Goal: Information Seeking & Learning: Learn about a topic

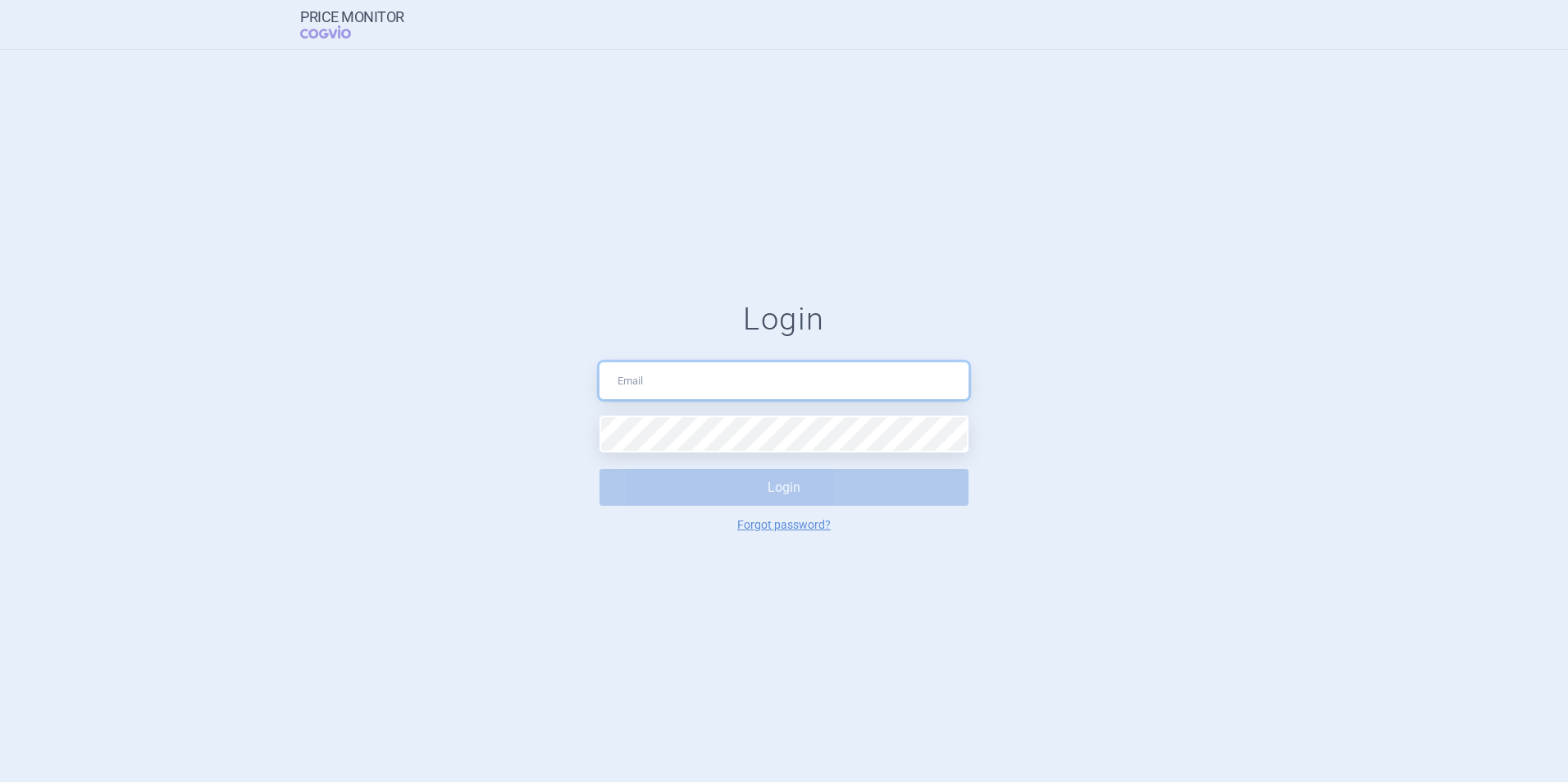
click at [680, 376] on input "text" at bounding box center [784, 381] width 369 height 37
type input "[PERSON_NAME][EMAIL_ADDRESS][DOMAIN_NAME]"
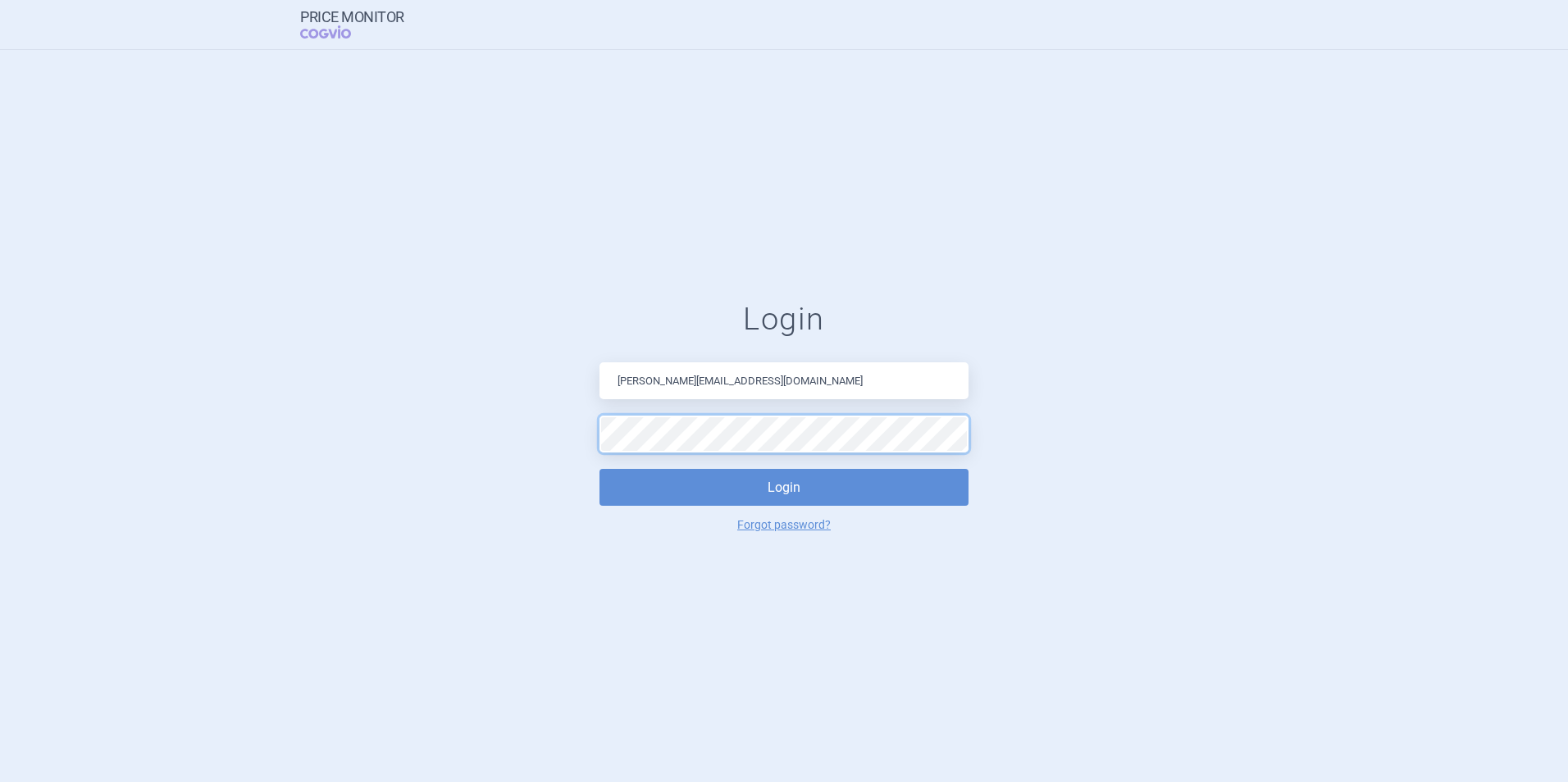
click at [600, 469] on button "Login" at bounding box center [784, 487] width 369 height 37
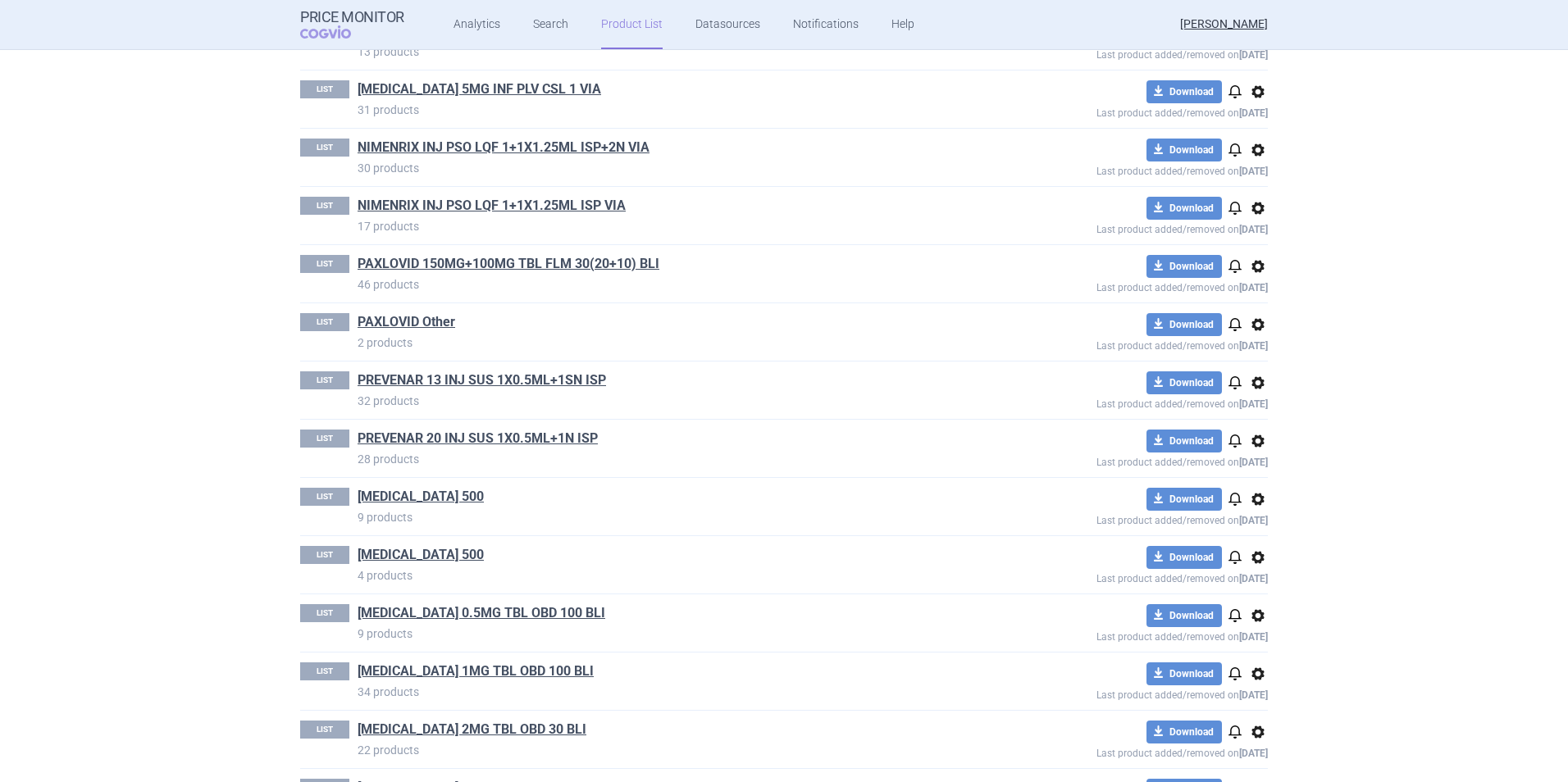
scroll to position [3023, 0]
click at [411, 497] on link "[MEDICAL_DATA] 500" at bounding box center [421, 496] width 126 height 18
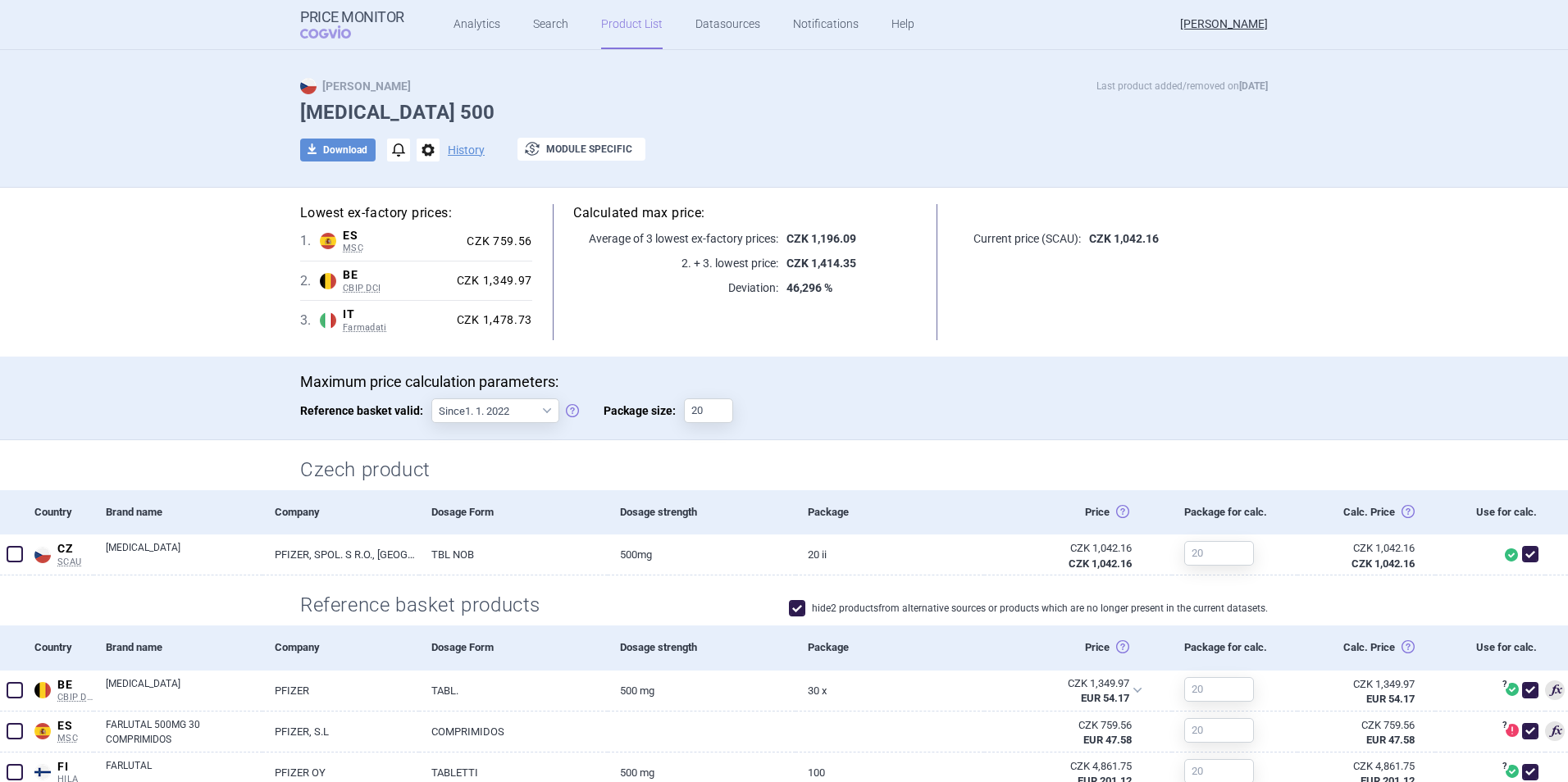
scroll to position [22, 0]
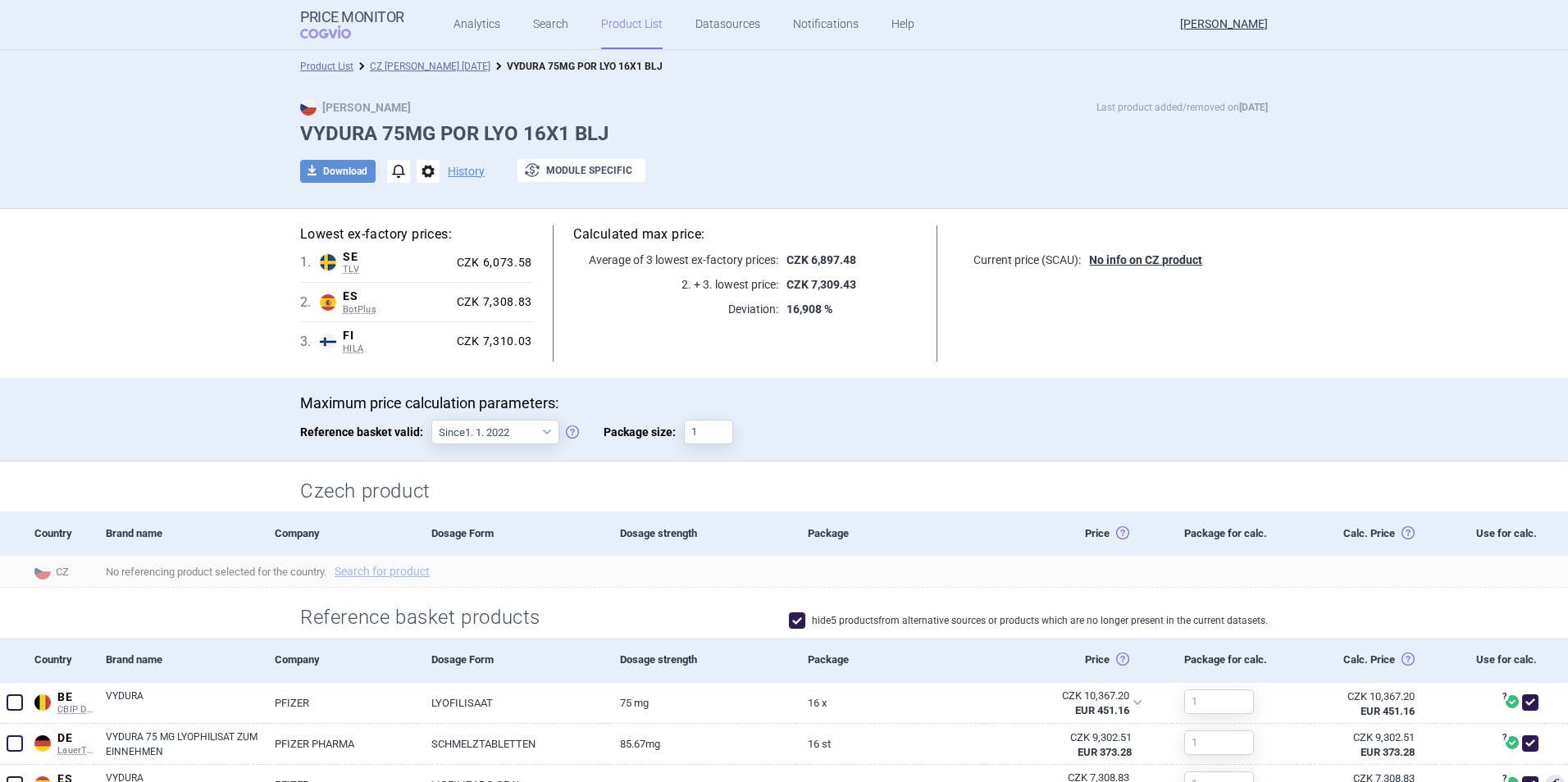
click at [631, 28] on link "Product List" at bounding box center [632, 25] width 62 height 49
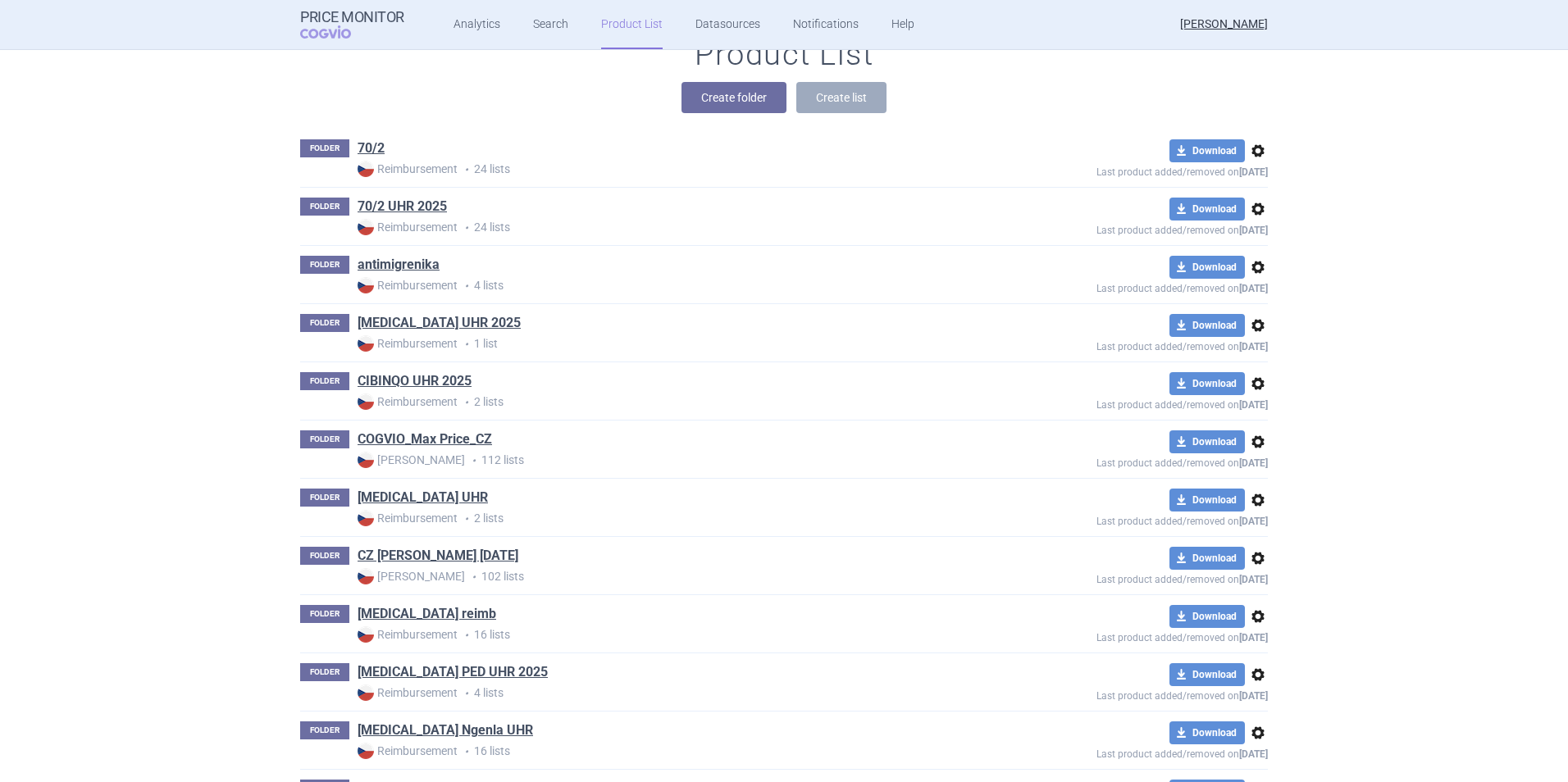
scroll to position [230, 0]
click at [449, 441] on link "COGVIO_Max Price_CZ" at bounding box center [425, 439] width 134 height 18
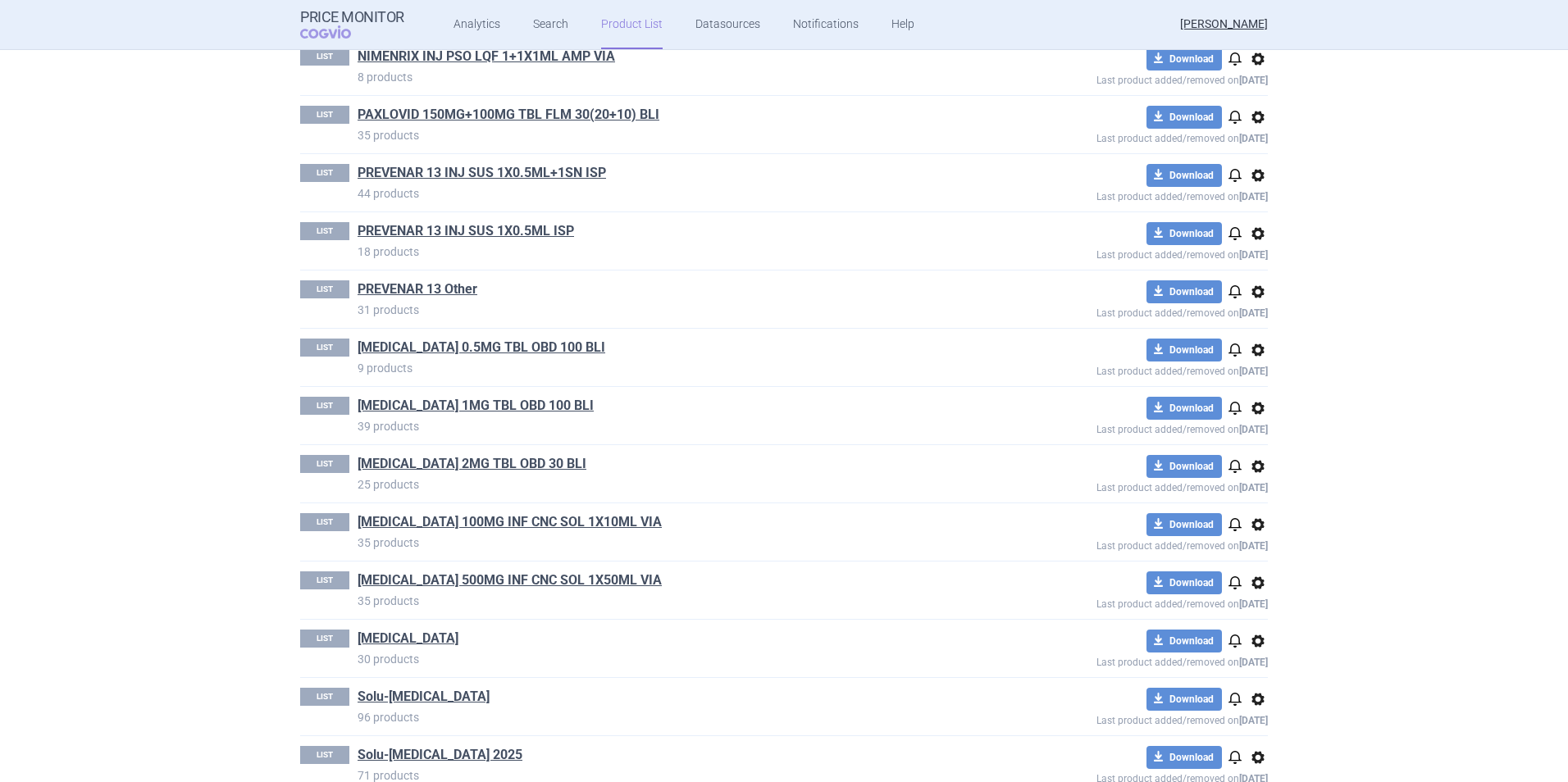
scroll to position [4038, 0]
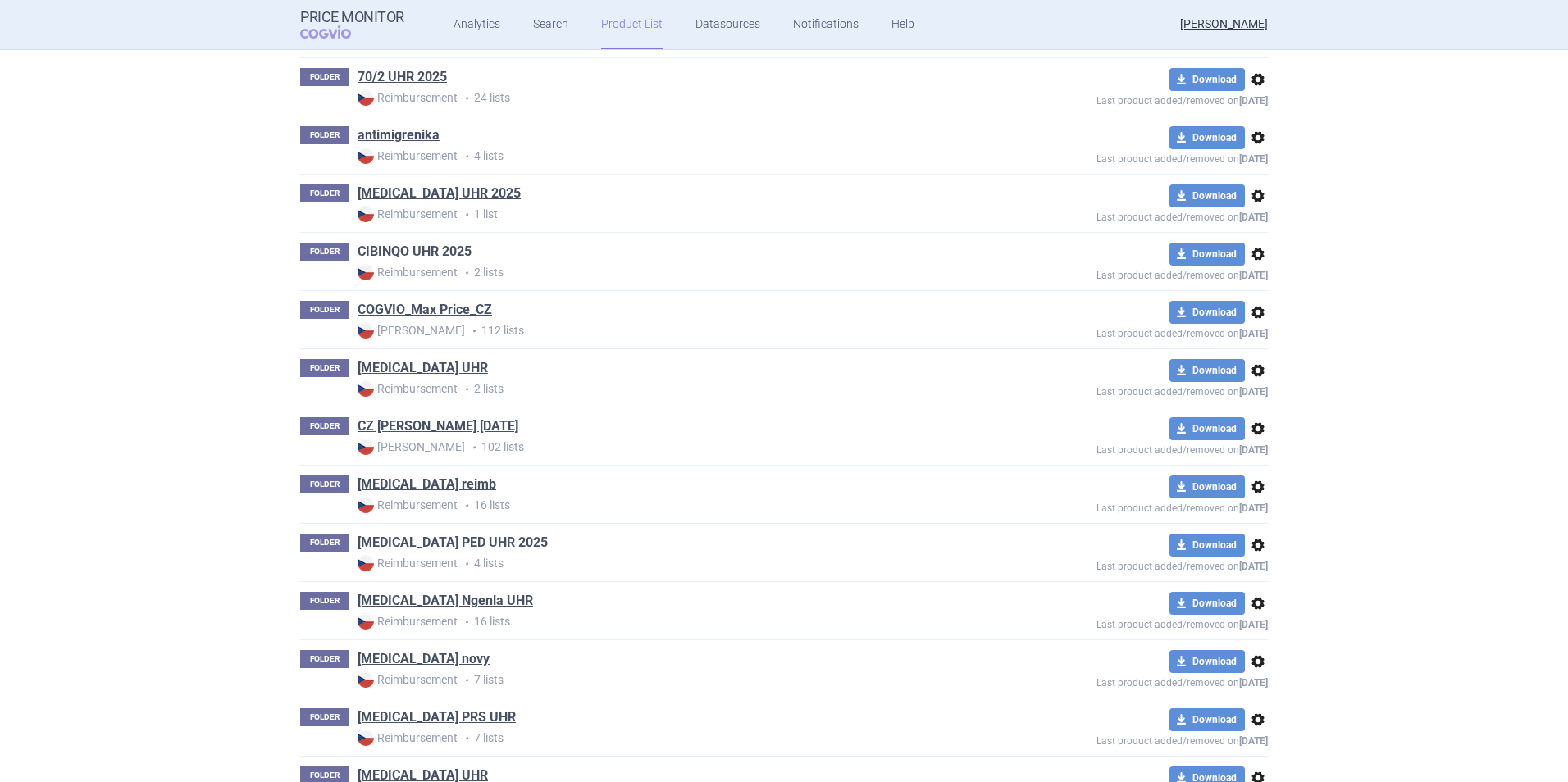
scroll to position [359, 0]
click at [444, 424] on link "CZ [PERSON_NAME] [DATE]" at bounding box center [438, 426] width 161 height 18
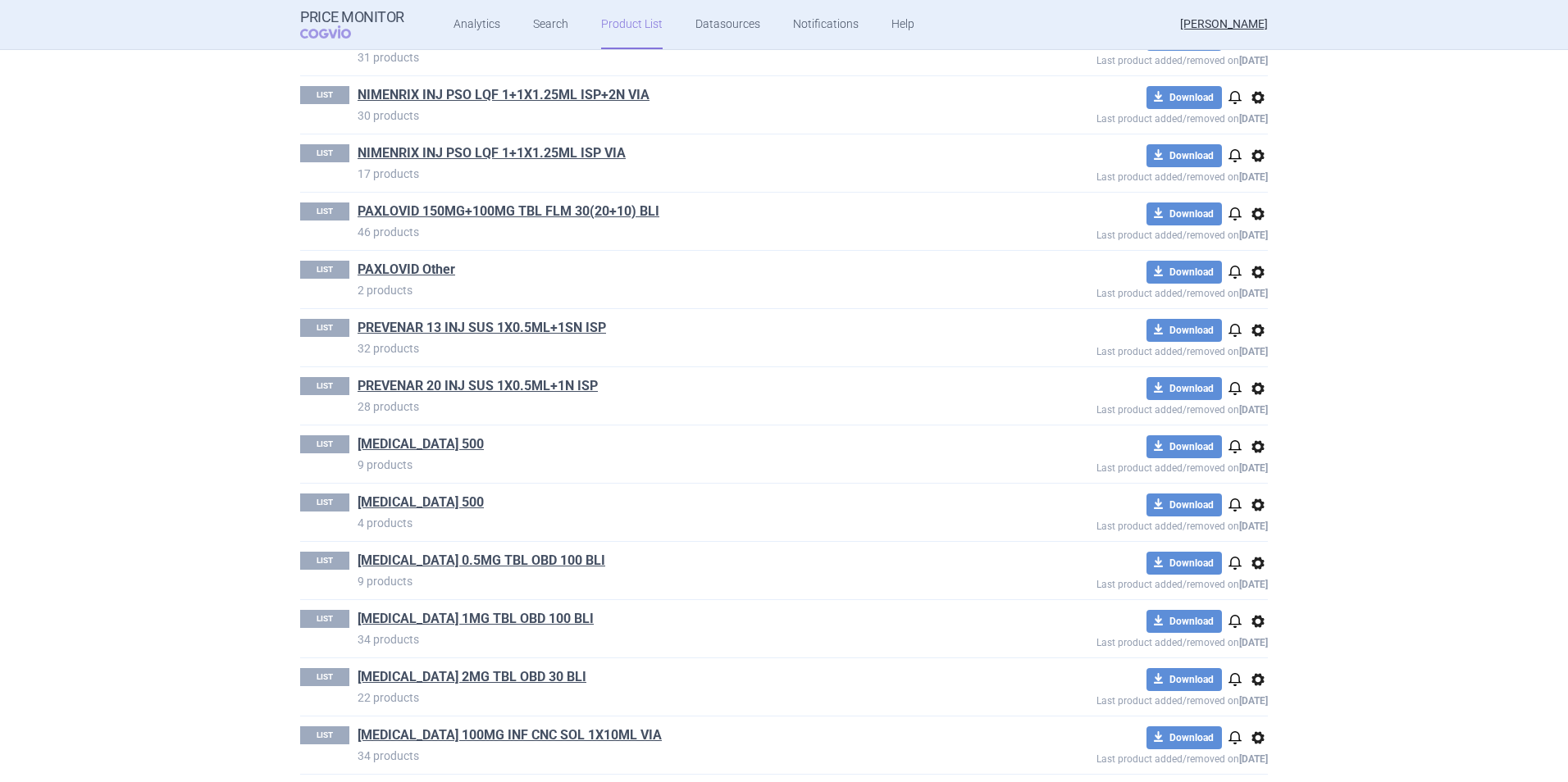
scroll to position [3074, 0]
click at [402, 501] on link "[MEDICAL_DATA] 500" at bounding box center [421, 502] width 126 height 18
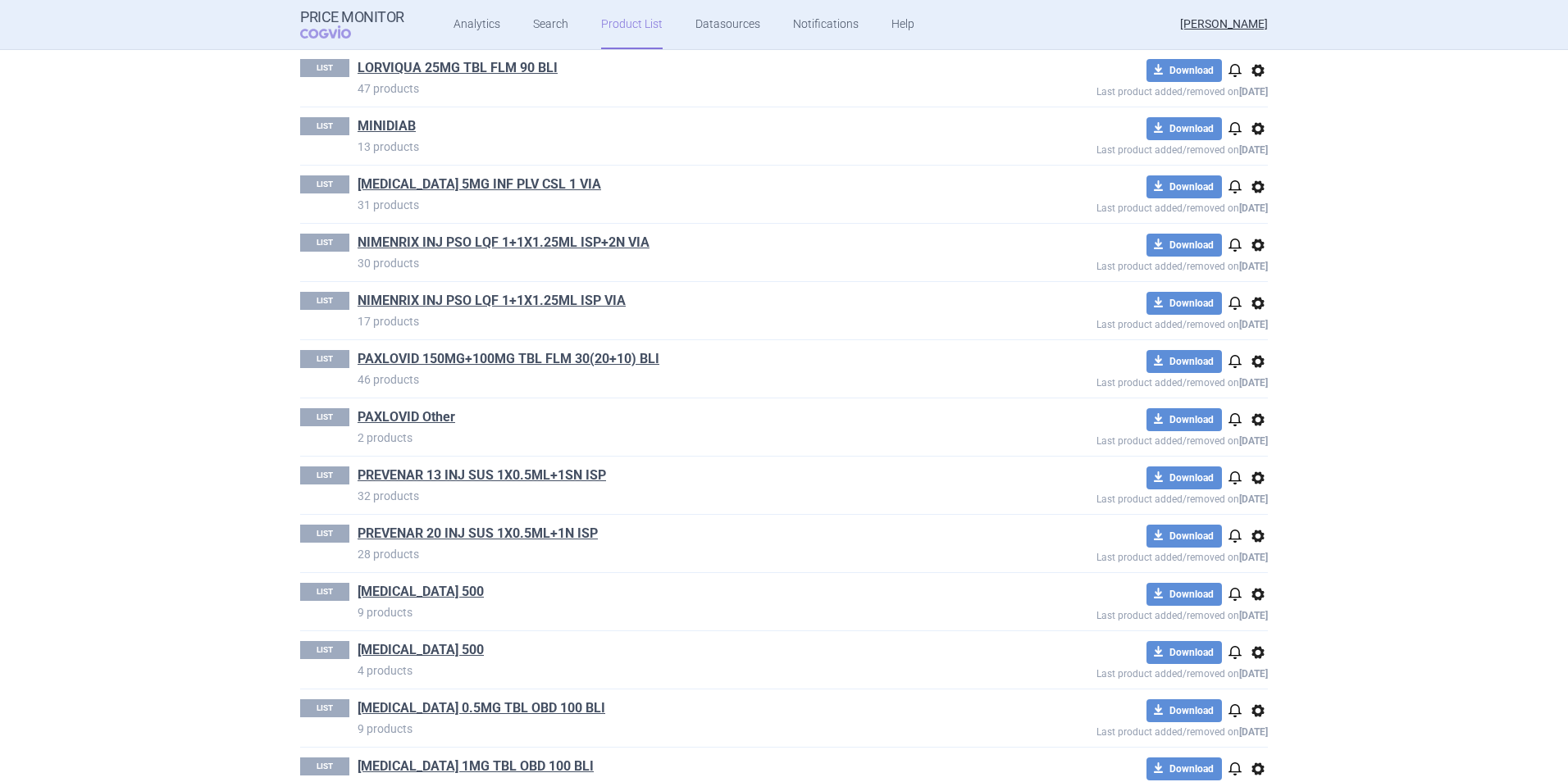
scroll to position [2955, 0]
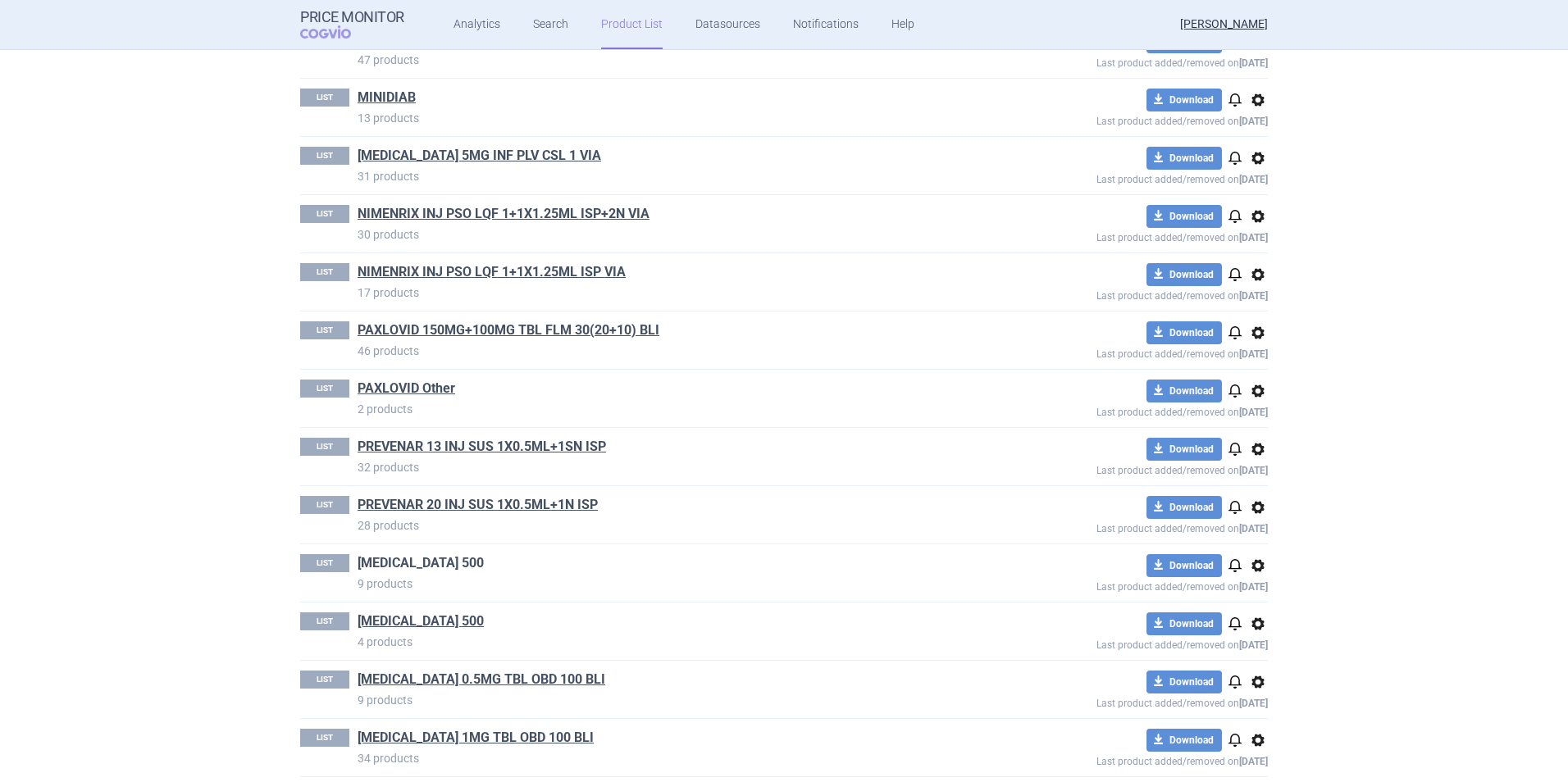
click at [385, 563] on link "[MEDICAL_DATA] 500" at bounding box center [421, 563] width 126 height 18
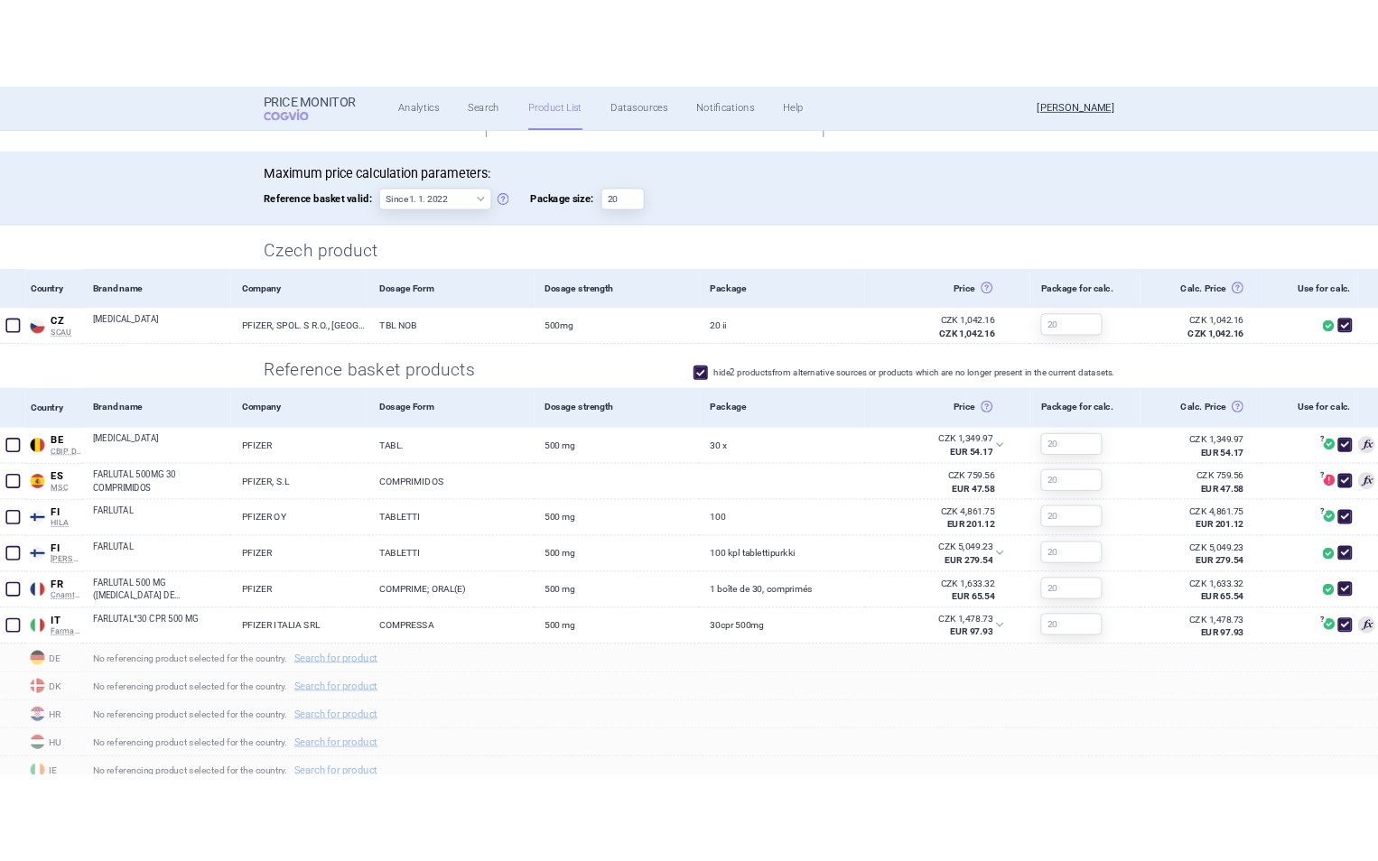
scroll to position [339, 0]
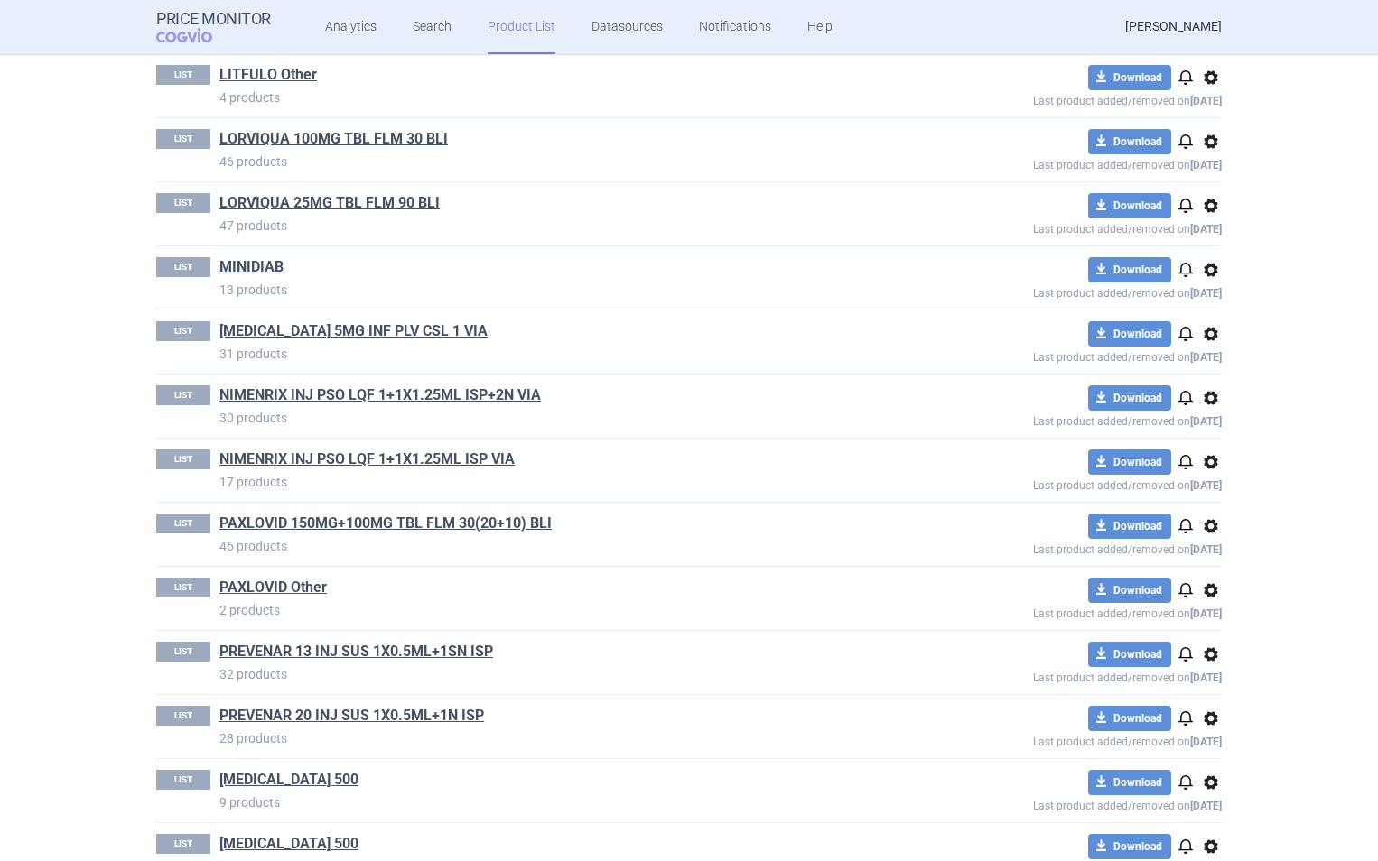
scroll to position [3384, 0]
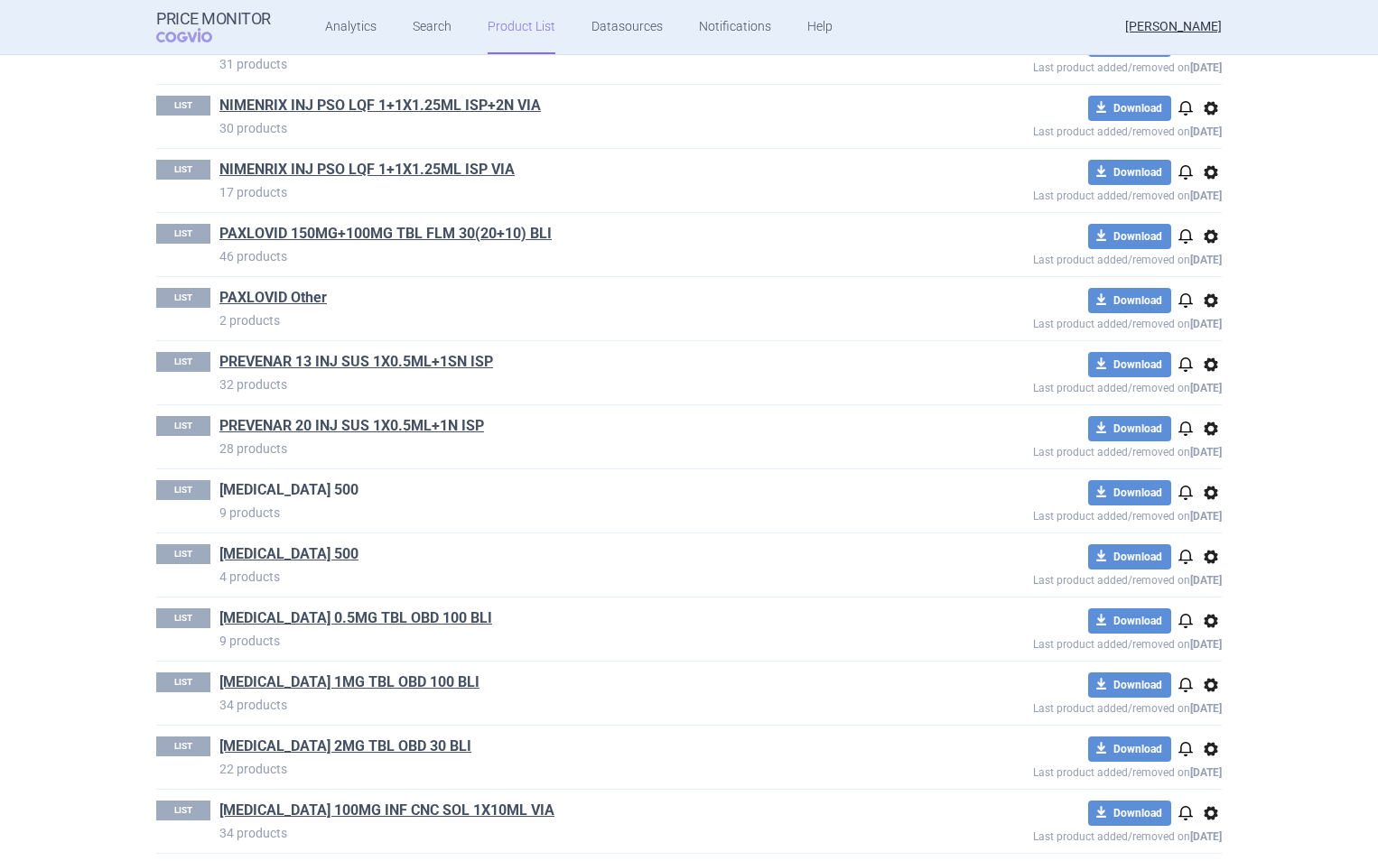
click at [257, 486] on link "[MEDICAL_DATA] 500" at bounding box center [288, 490] width 139 height 20
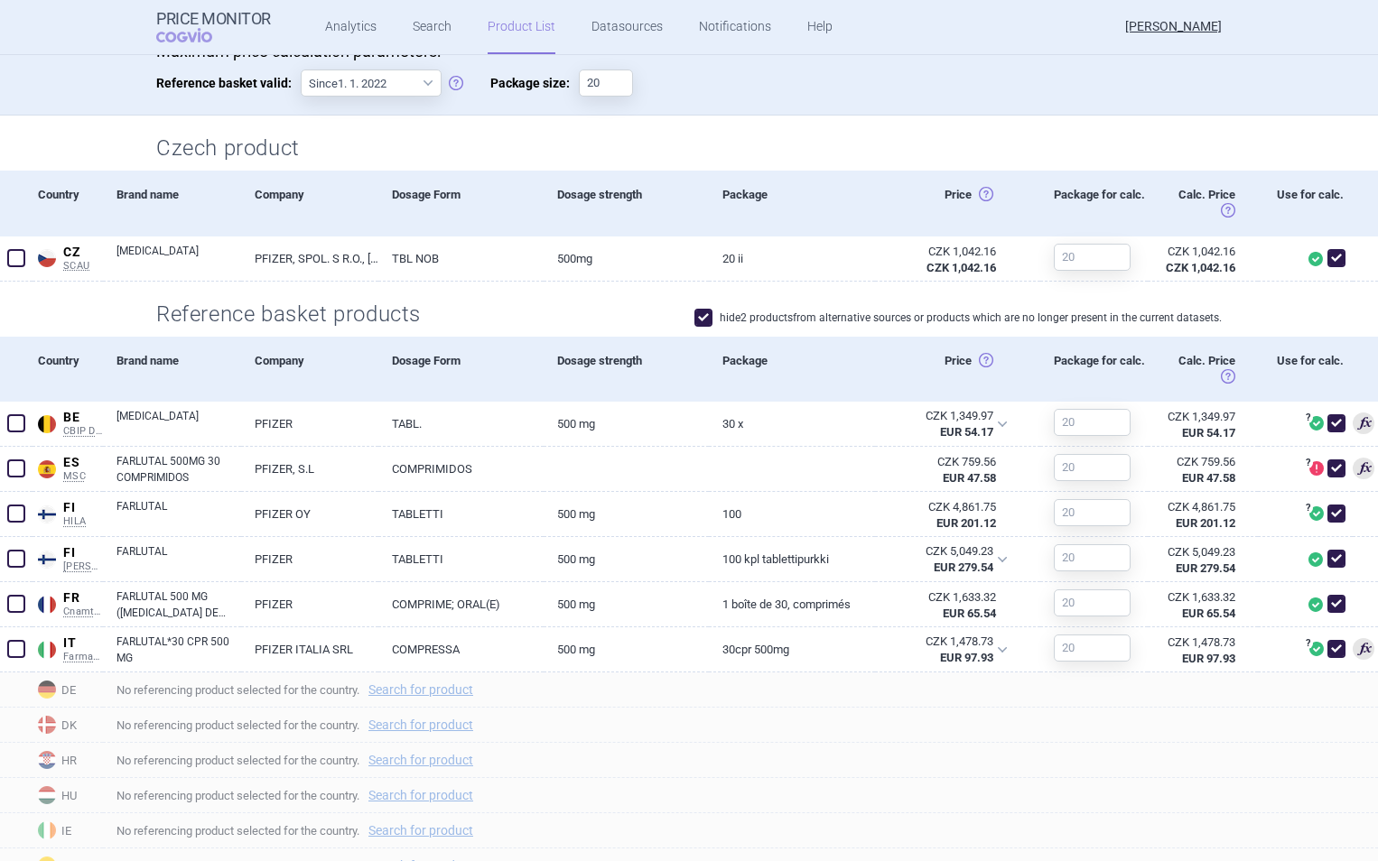
scroll to position [395, 0]
